Goal: Check status

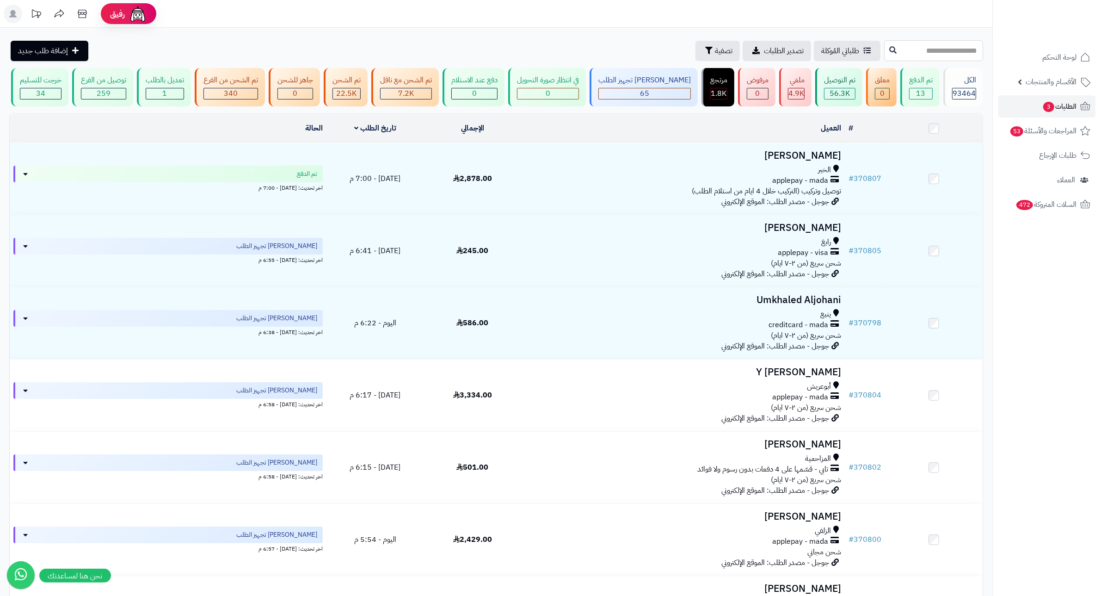
click at [962, 53] on input "text" at bounding box center [933, 50] width 99 height 21
type input "******"
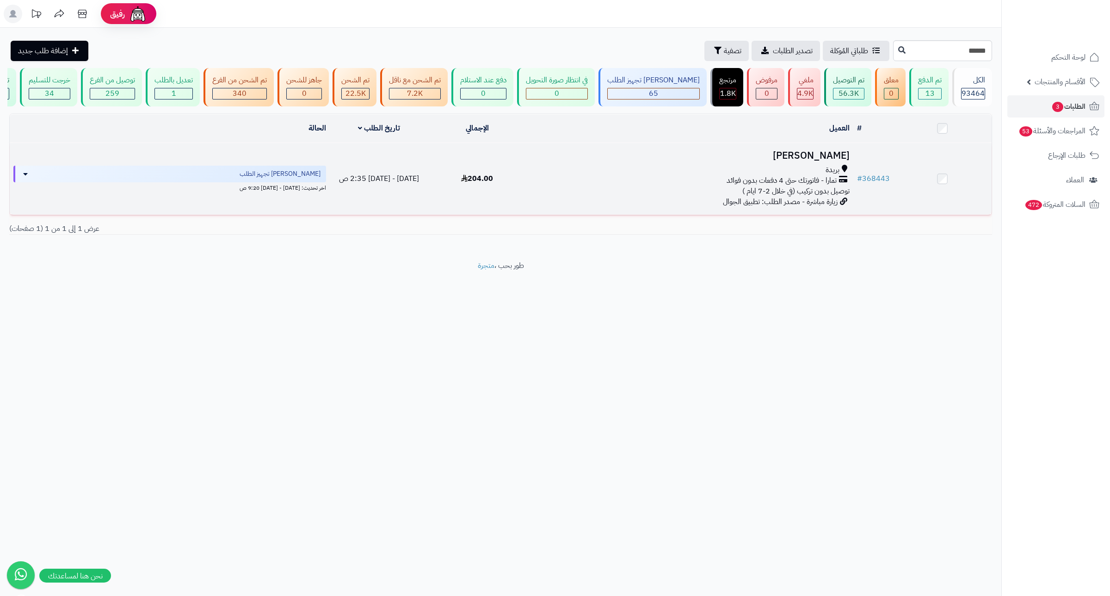
click at [801, 161] on h3 "[PERSON_NAME]" at bounding box center [690, 155] width 320 height 11
